Goal: Learn about a topic

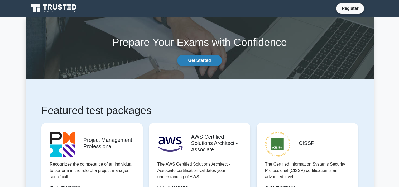
click at [201, 62] on link "Get Started" at bounding box center [199, 60] width 44 height 11
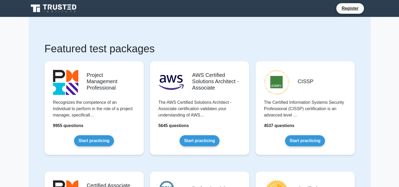
click at [69, 6] on icon at bounding box center [54, 8] width 51 height 10
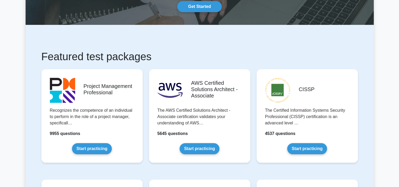
scroll to position [79, 0]
